Goal: Task Accomplishment & Management: Manage account settings

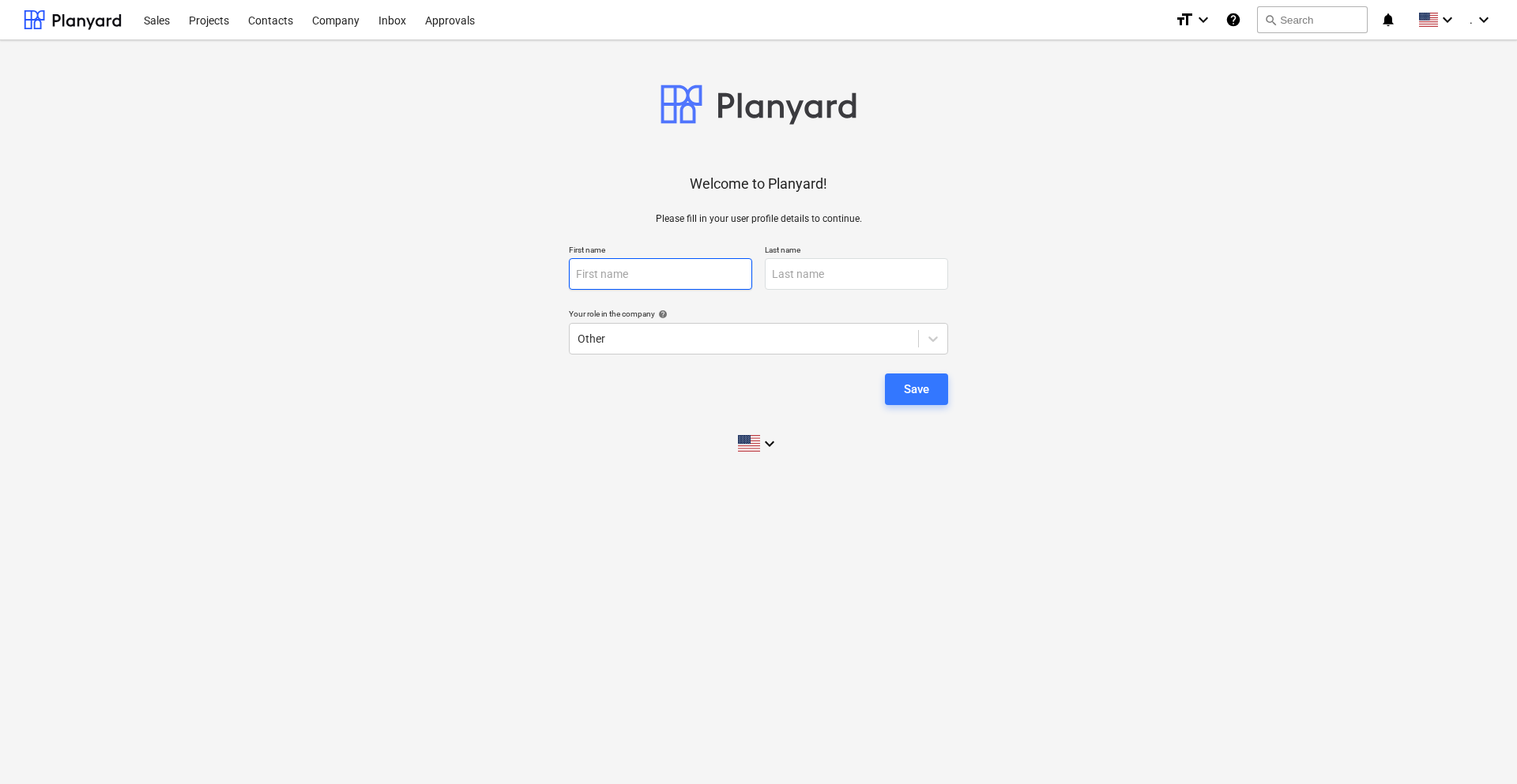
click at [681, 263] on input "text" at bounding box center [661, 273] width 184 height 32
type input "Lorian"
click at [832, 263] on input "text" at bounding box center [857, 273] width 184 height 32
type input "[PERSON_NAME]"
click at [929, 380] on div "Save" at bounding box center [917, 389] width 25 height 21
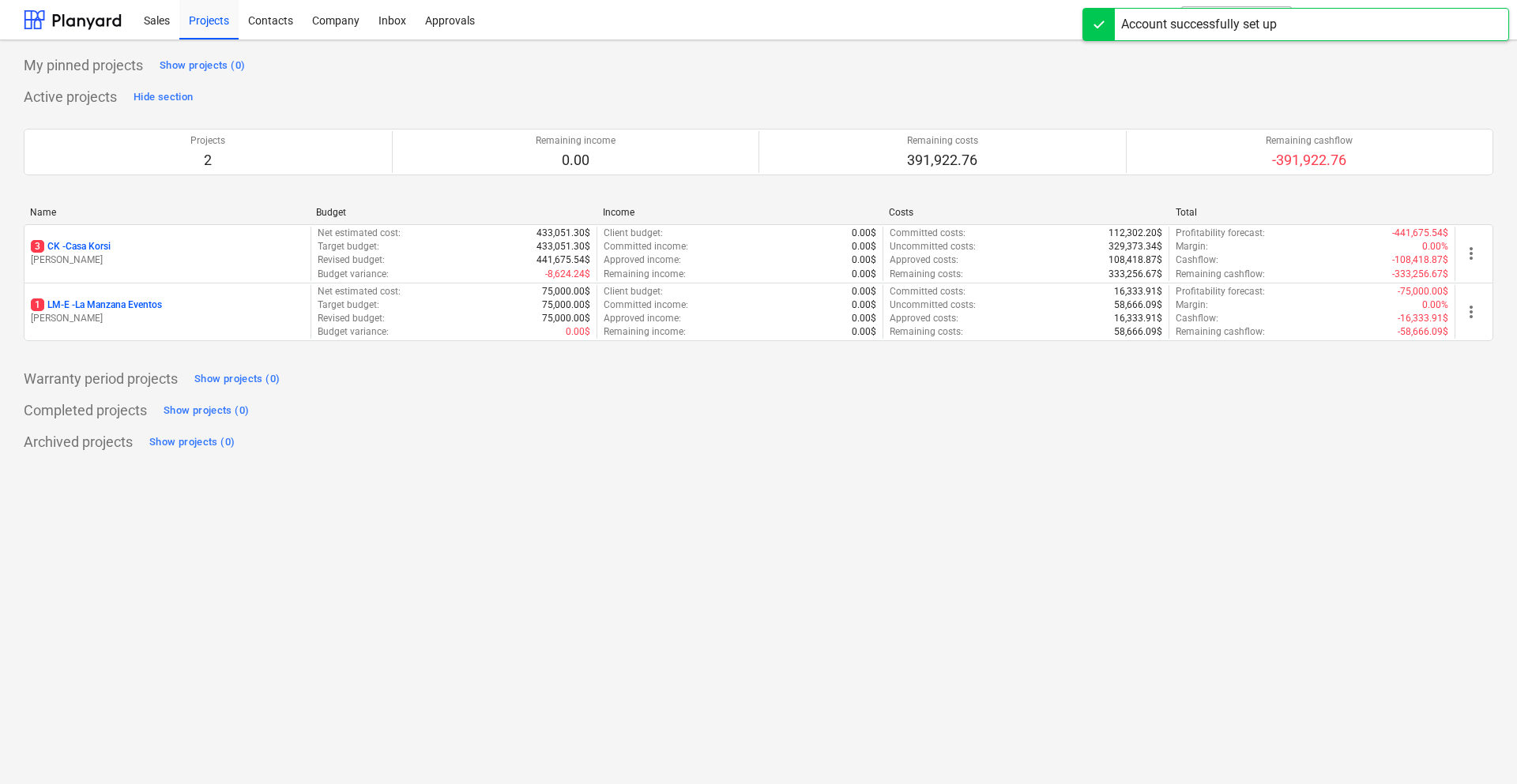
click at [953, 410] on div "Completed projects Show projects (0)" at bounding box center [758, 411] width 1470 height 25
click at [1442, 15] on span "[PERSON_NAME]" at bounding box center [1433, 20] width 79 height 13
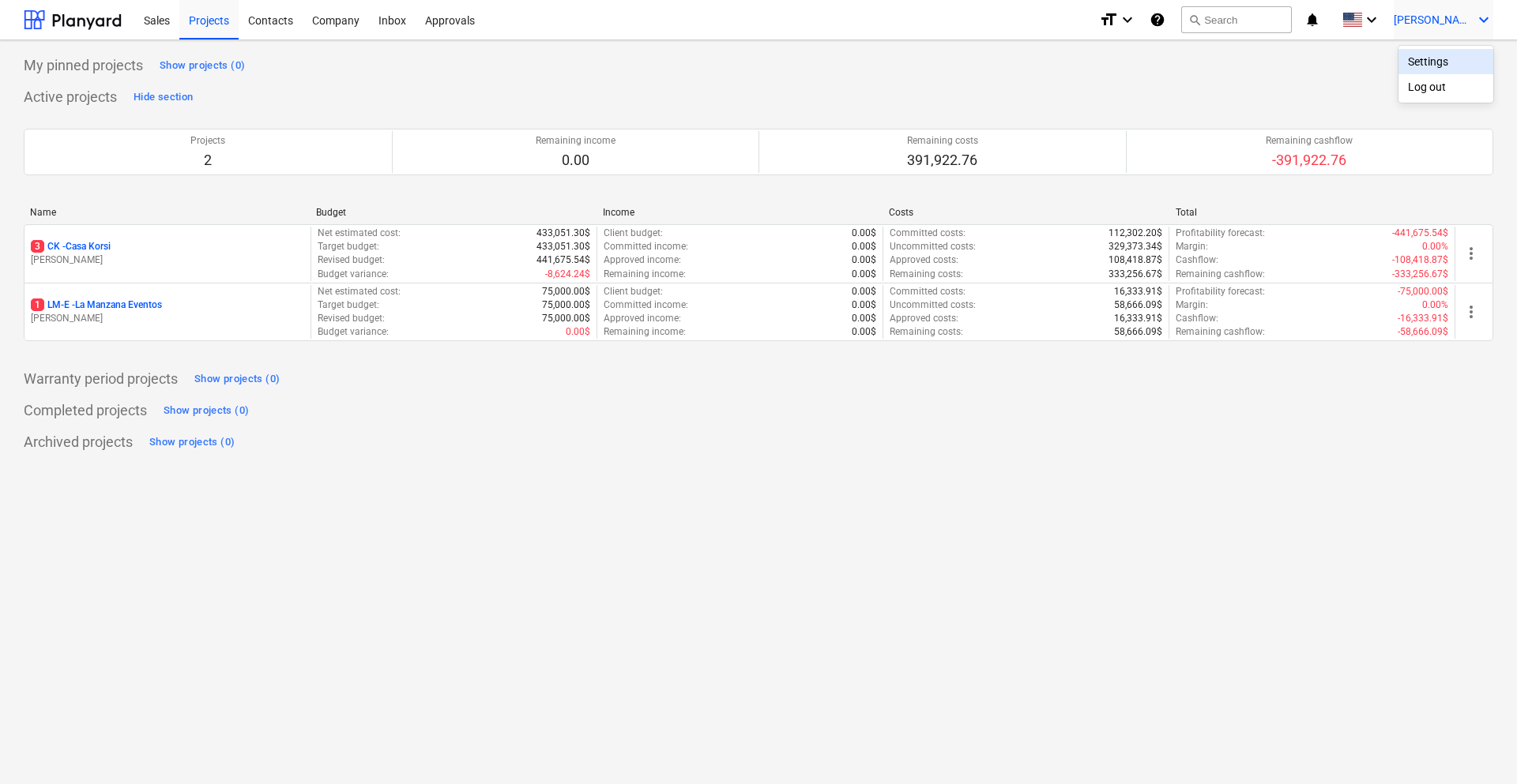
click at [1444, 64] on div "Settings" at bounding box center [1446, 62] width 95 height 25
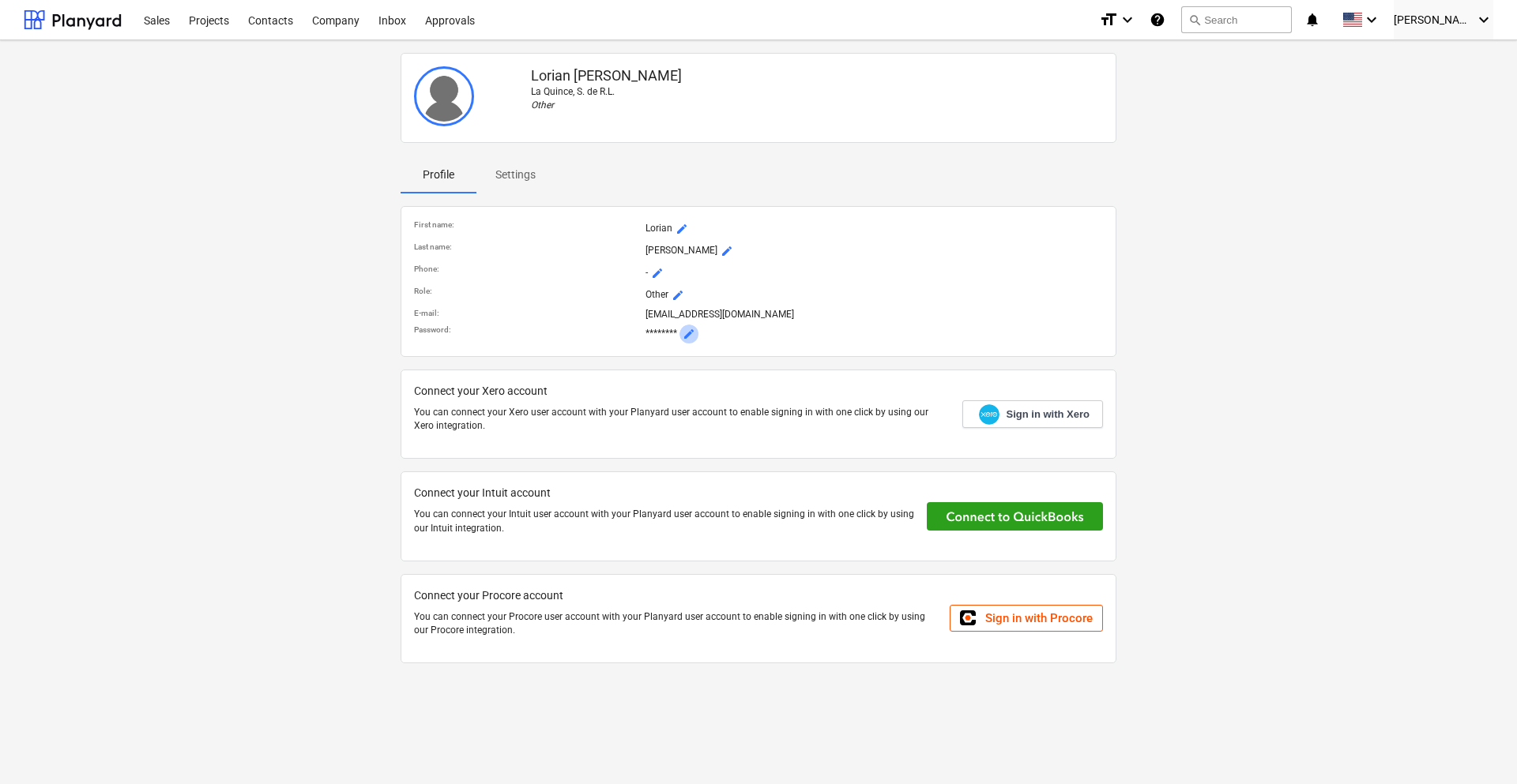
click at [694, 336] on span "mode_edit" at bounding box center [689, 334] width 13 height 13
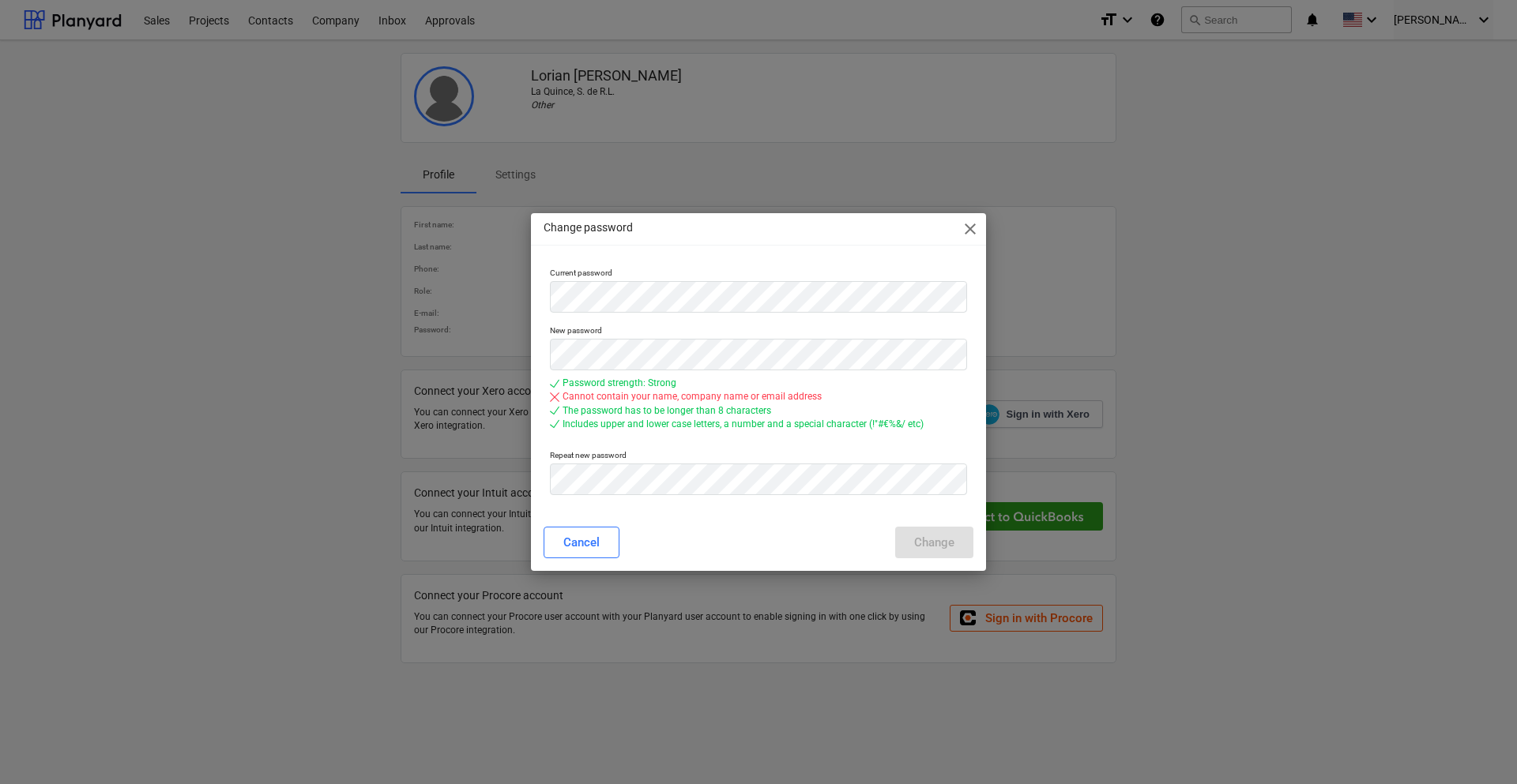
click at [573, 398] on div "Cannot contain your name, company name or email address" at bounding box center [692, 397] width 259 height 14
click at [507, 336] on div "Change password close Current password New password Password strength: Strong C…" at bounding box center [758, 392] width 1517 height 784
click at [926, 546] on div "Change" at bounding box center [934, 542] width 40 height 21
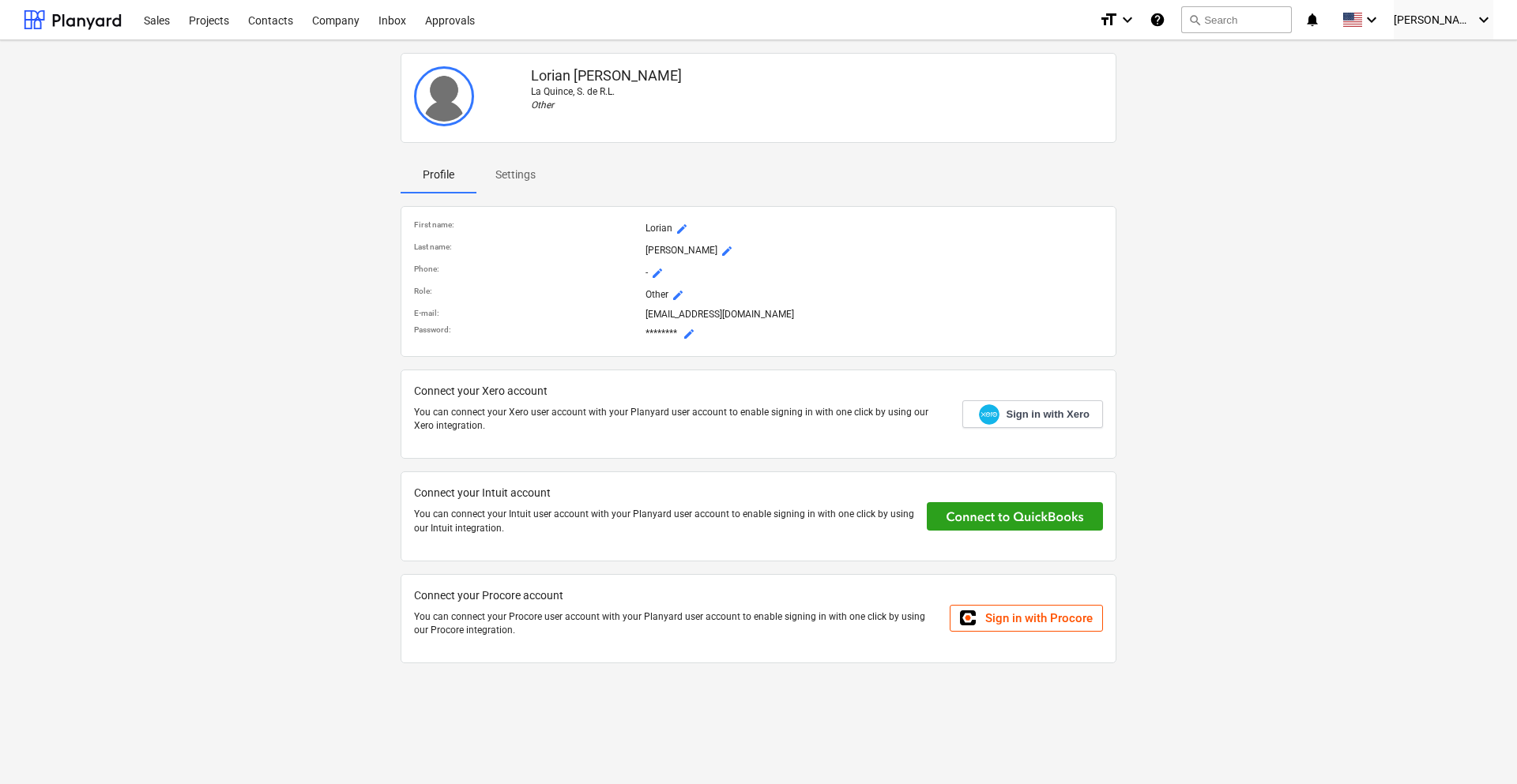
click at [494, 178] on span "Settings" at bounding box center [515, 174] width 78 height 26
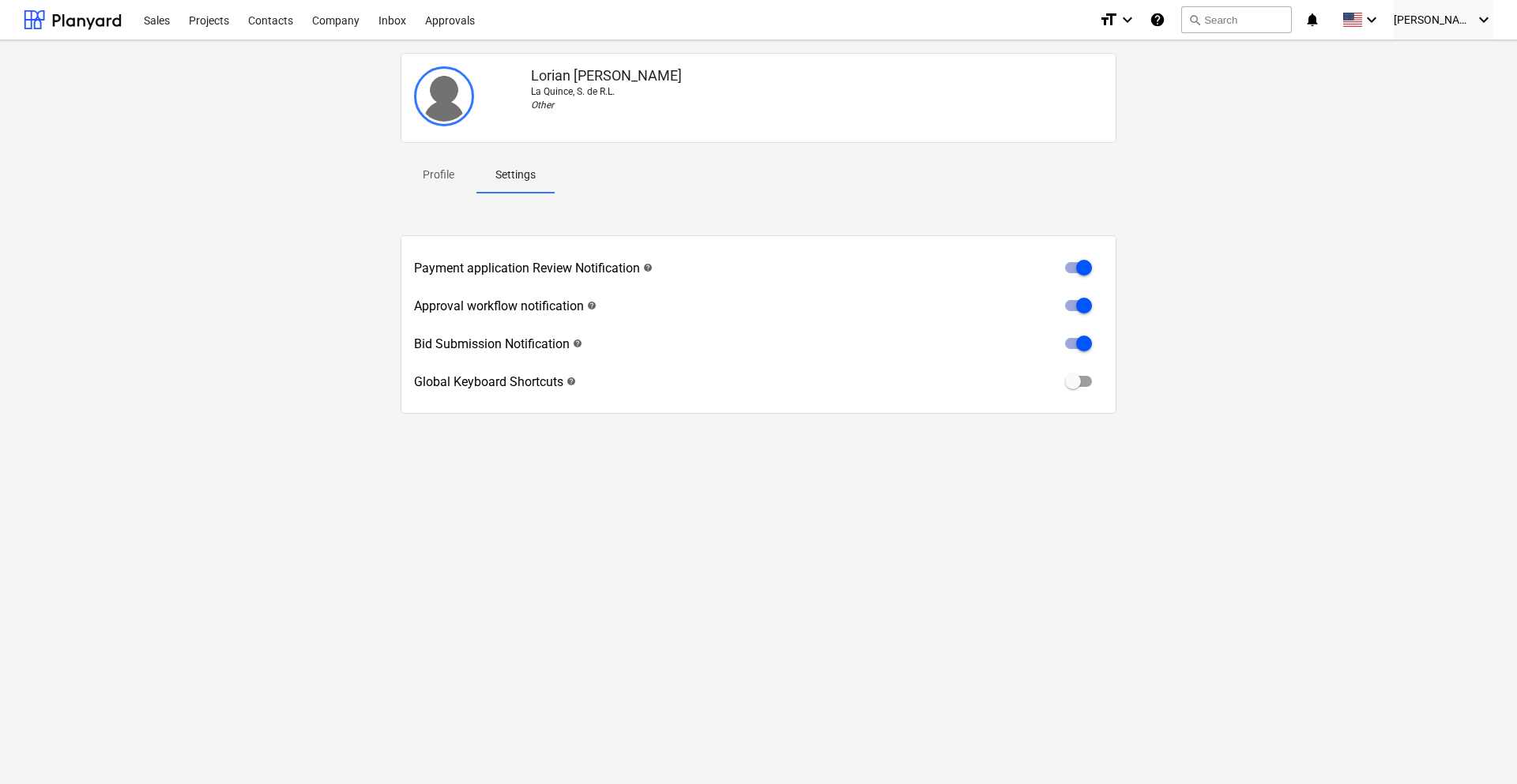
click at [1074, 382] on input "checkbox" at bounding box center [1073, 382] width 38 height 38
checkbox input "true"
click at [464, 184] on span "Profile" at bounding box center [438, 174] width 75 height 26
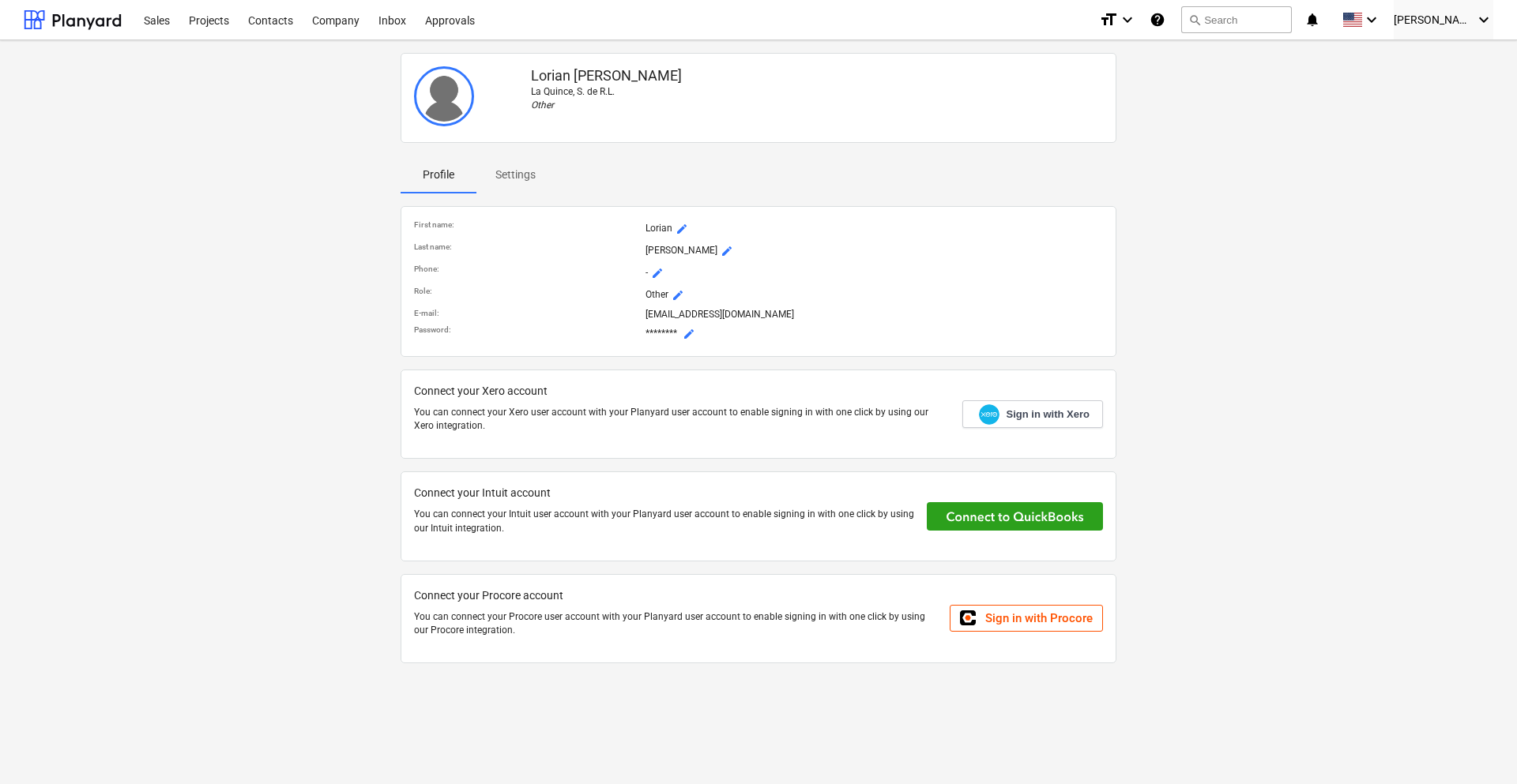
click at [745, 317] on p "[EMAIL_ADDRESS][DOMAIN_NAME]" at bounding box center [873, 314] width 457 height 14
copy p "[EMAIL_ADDRESS][DOMAIN_NAME]"
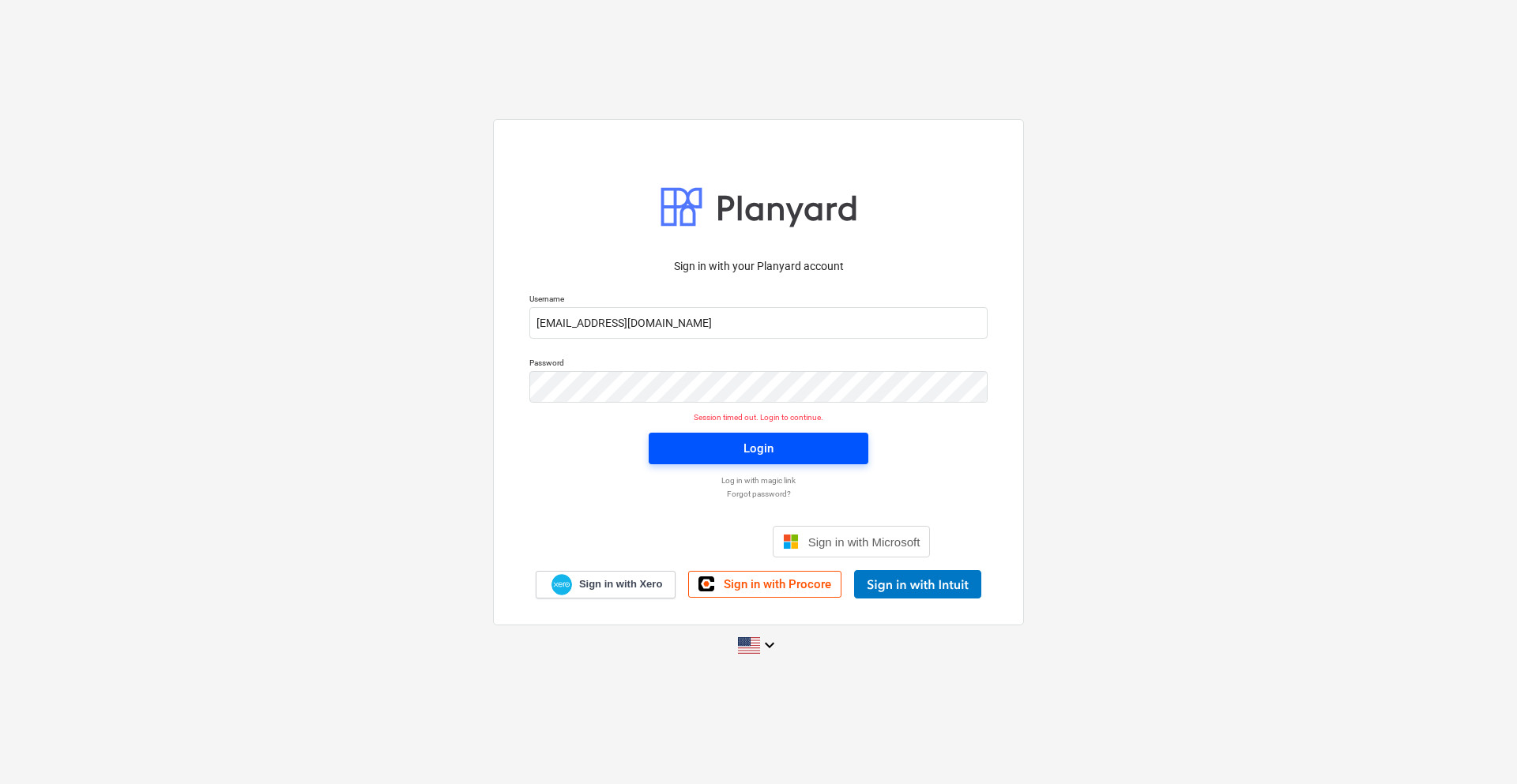
click at [687, 445] on span "Login" at bounding box center [759, 449] width 182 height 21
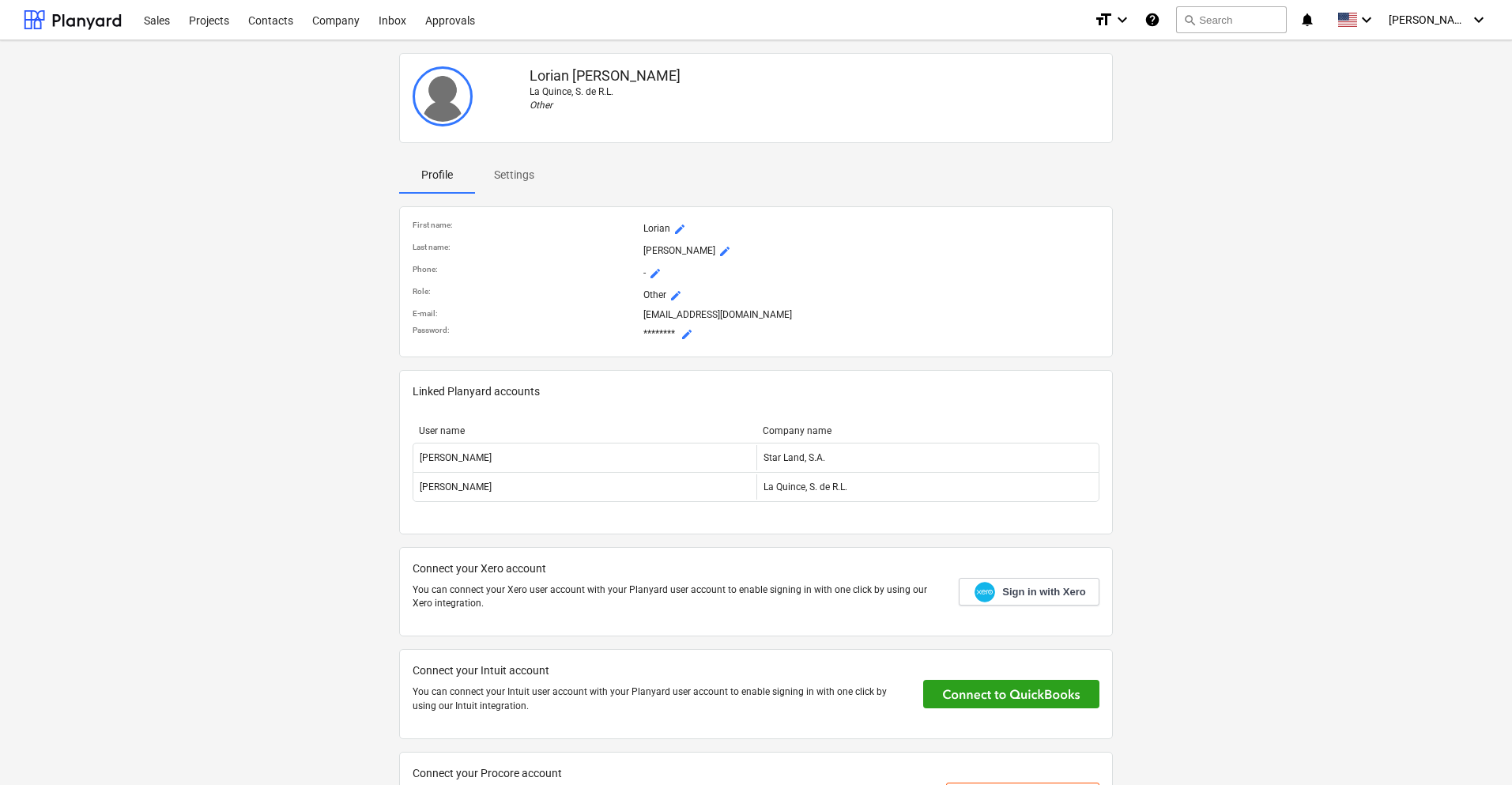
click at [539, 383] on div "Linked Planyard accounts User name Company name [PERSON_NAME] Star Land, [PERSO…" at bounding box center [756, 452] width 714 height 165
click at [709, 521] on div "User name Company name [PERSON_NAME] Star Land, [PERSON_NAME] La Quince, S. de …" at bounding box center [756, 467] width 687 height 108
click at [473, 410] on div "Linked Planyard accounts" at bounding box center [756, 398] width 687 height 29
click at [685, 515] on div "User name Company name [PERSON_NAME] Star Land, [PERSON_NAME] La Quince, S. de …" at bounding box center [756, 467] width 687 height 108
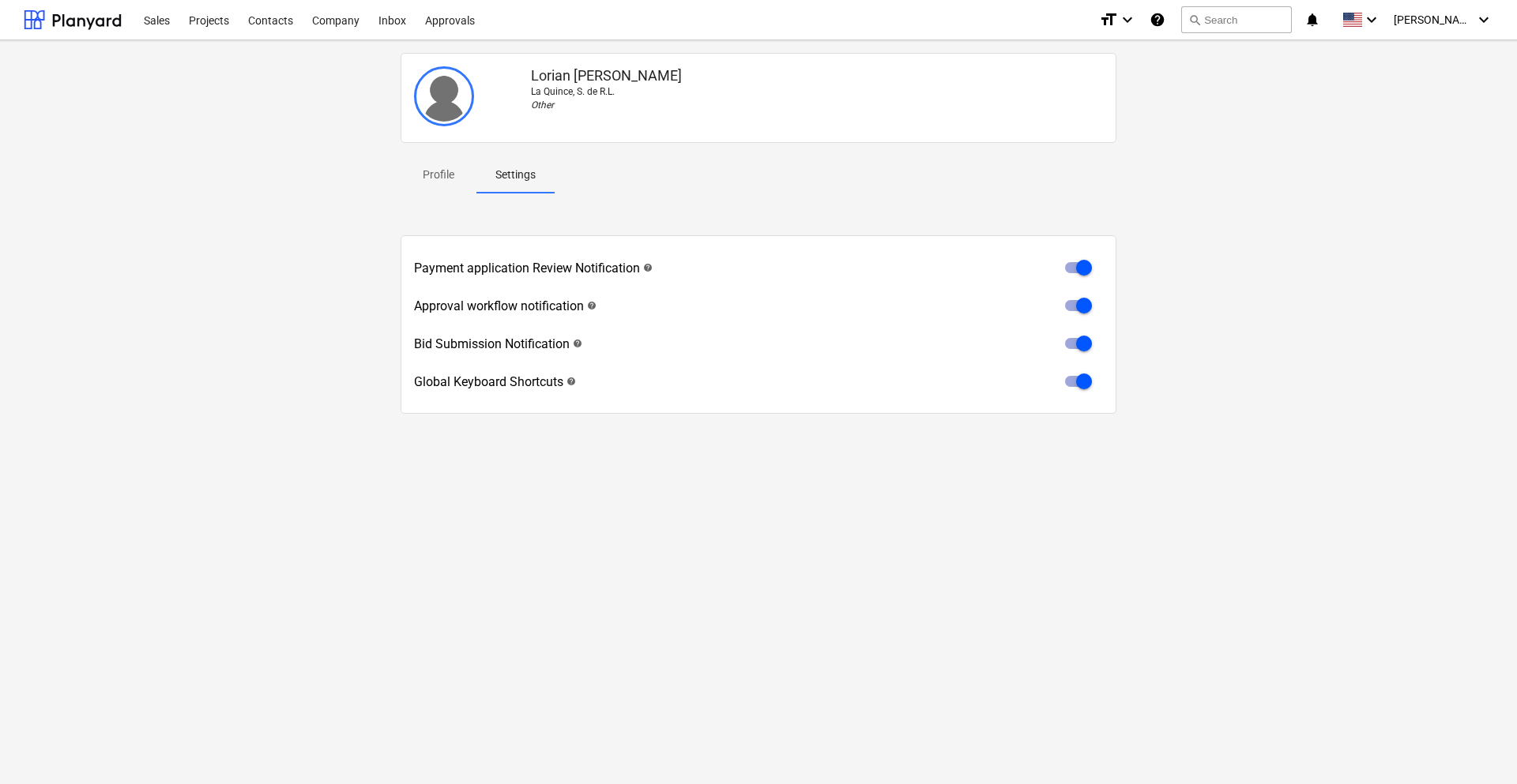
click at [1507, 18] on div "Sales Projects Contacts Company Inbox Approvals format_size keyboard_arrow_down…" at bounding box center [758, 20] width 1517 height 40
click at [1494, 16] on div "Sales Projects Contacts Company Inbox Approvals format_size keyboard_arrow_down…" at bounding box center [758, 20] width 1517 height 40
click at [1488, 9] on div "L. Medina keyboard_arrow_down" at bounding box center [1444, 19] width 100 height 39
click at [1430, 86] on div "Log out" at bounding box center [1446, 87] width 95 height 25
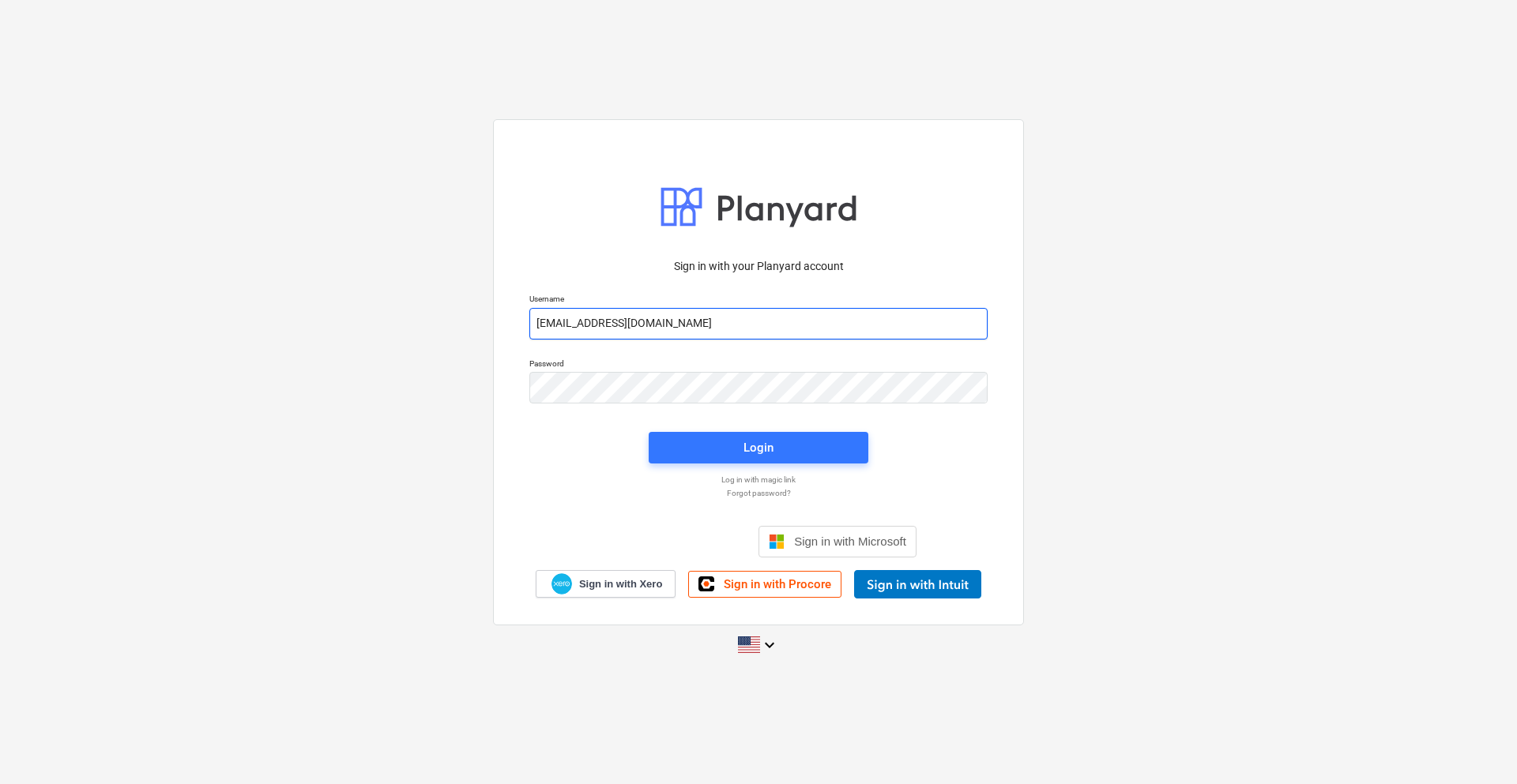
click at [706, 324] on input "lorian@conservatoriosa.com" at bounding box center [759, 323] width 458 height 32
click at [434, 420] on div "Sign in with your Planyard account Username lorian@conservatoriosa.com Password…" at bounding box center [758, 392] width 1517 height 571
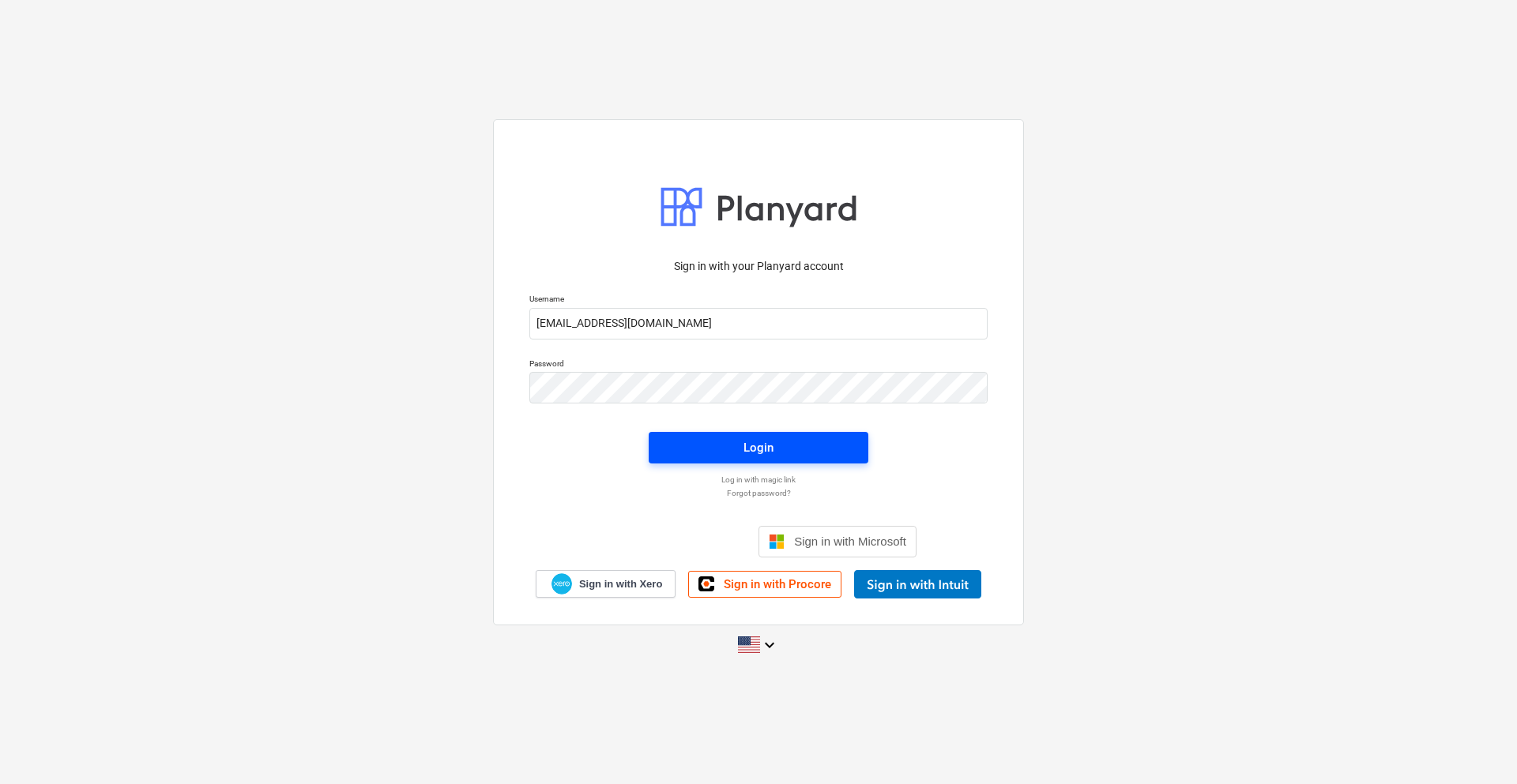
click at [663, 436] on button "Login" at bounding box center [759, 448] width 220 height 32
click at [663, 445] on button "Login" at bounding box center [759, 448] width 220 height 32
click at [454, 470] on div "Sign in with your Planyard account Username lorian@conservatoriosa.com Password…" at bounding box center [758, 392] width 1517 height 571
click at [748, 442] on div "Login" at bounding box center [758, 449] width 30 height 21
